Goal: Find specific page/section: Find specific page/section

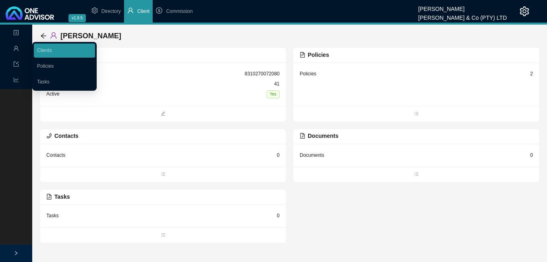
click at [19, 51] on span "Management" at bounding box center [31, 49] width 37 height 6
click at [51, 51] on link "Clients" at bounding box center [44, 51] width 15 height 6
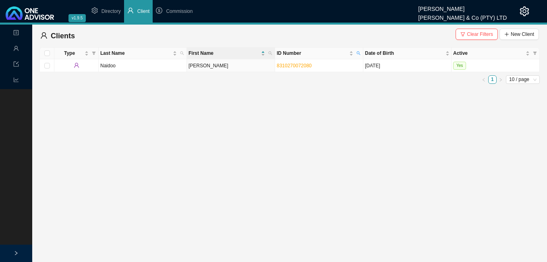
click at [483, 32] on span "Clear Filters" at bounding box center [480, 34] width 26 height 8
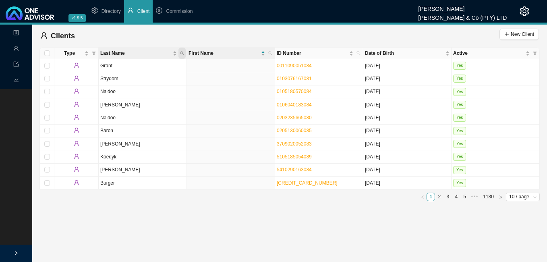
click at [180, 53] on icon "search" at bounding box center [182, 54] width 4 height 4
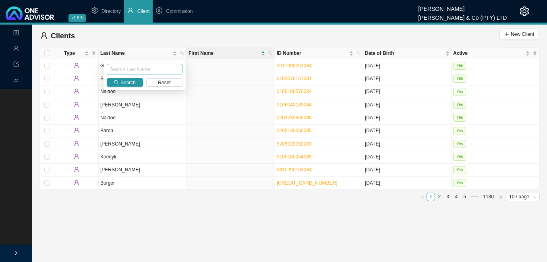
click at [157, 67] on input "text" at bounding box center [145, 69] width 76 height 11
type input "edzard"
click at [128, 85] on span "Search" at bounding box center [127, 83] width 15 height 8
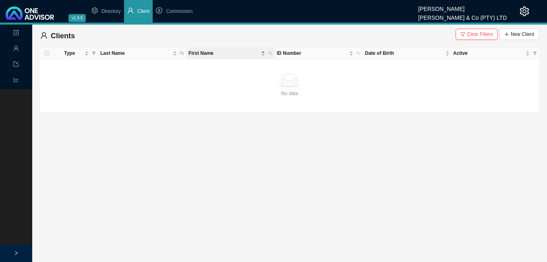
click at [476, 38] on button "Clear Filters" at bounding box center [476, 34] width 42 height 11
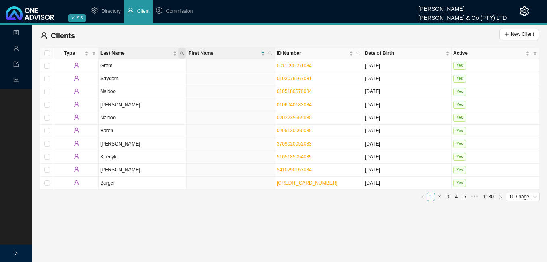
click at [183, 52] on icon "search" at bounding box center [182, 53] width 4 height 4
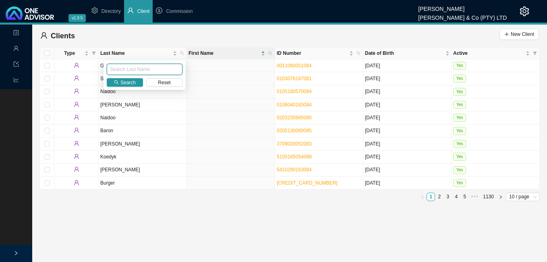
click at [170, 70] on input "text" at bounding box center [145, 69] width 76 height 11
type input "dawood"
click at [116, 83] on icon "search" at bounding box center [116, 82] width 4 height 4
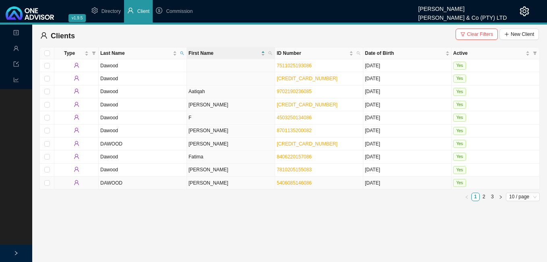
click at [232, 184] on td "[PERSON_NAME]" at bounding box center [231, 182] width 88 height 13
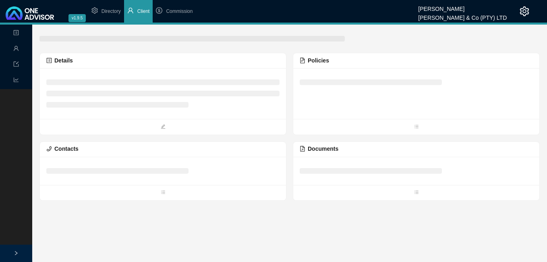
click at [232, 184] on div at bounding box center [163, 171] width 246 height 28
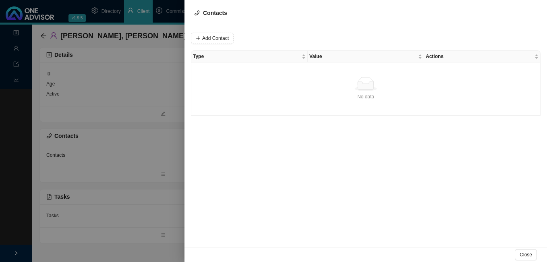
click at [137, 120] on div at bounding box center [273, 131] width 547 height 262
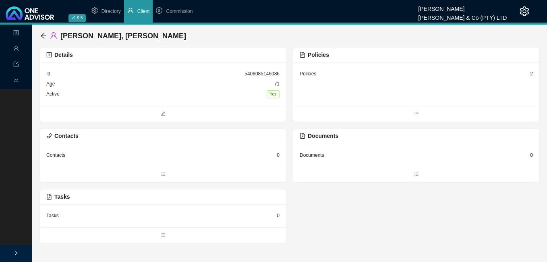
click at [531, 73] on div "2" at bounding box center [531, 74] width 3 height 8
